Goal: Task Accomplishment & Management: Use online tool/utility

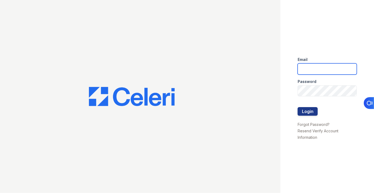
type input "[EMAIL_ADDRESS][DOMAIN_NAME]"
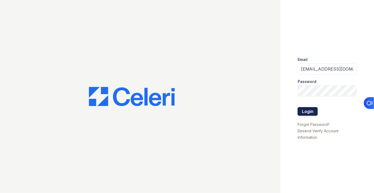
click at [311, 112] on button "Login" at bounding box center [308, 111] width 20 height 9
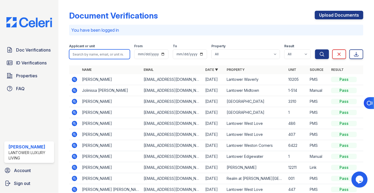
click at [78, 55] on input "search" at bounding box center [99, 54] width 61 height 10
